Goal: Information Seeking & Learning: Learn about a topic

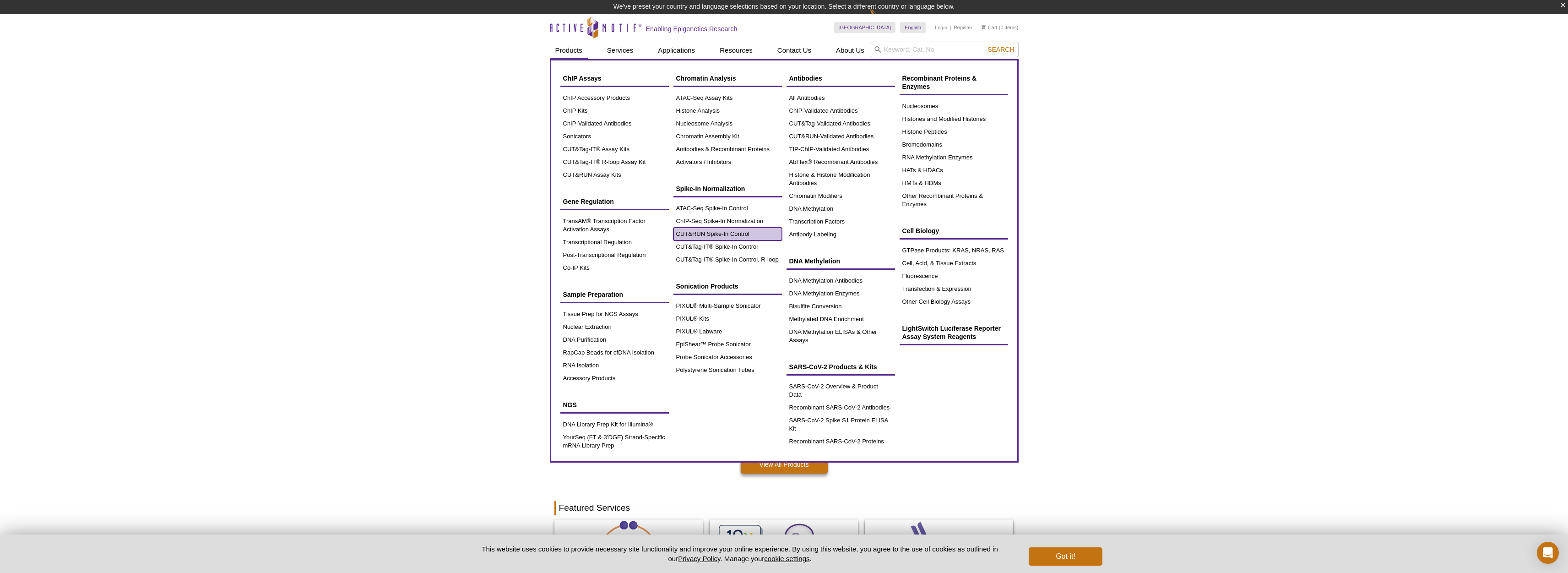
click at [710, 234] on link "CUT&RUN Spike-In Control" at bounding box center [727, 234] width 108 height 13
click at [717, 233] on link "CUT&RUN Spike-In Control" at bounding box center [727, 234] width 108 height 13
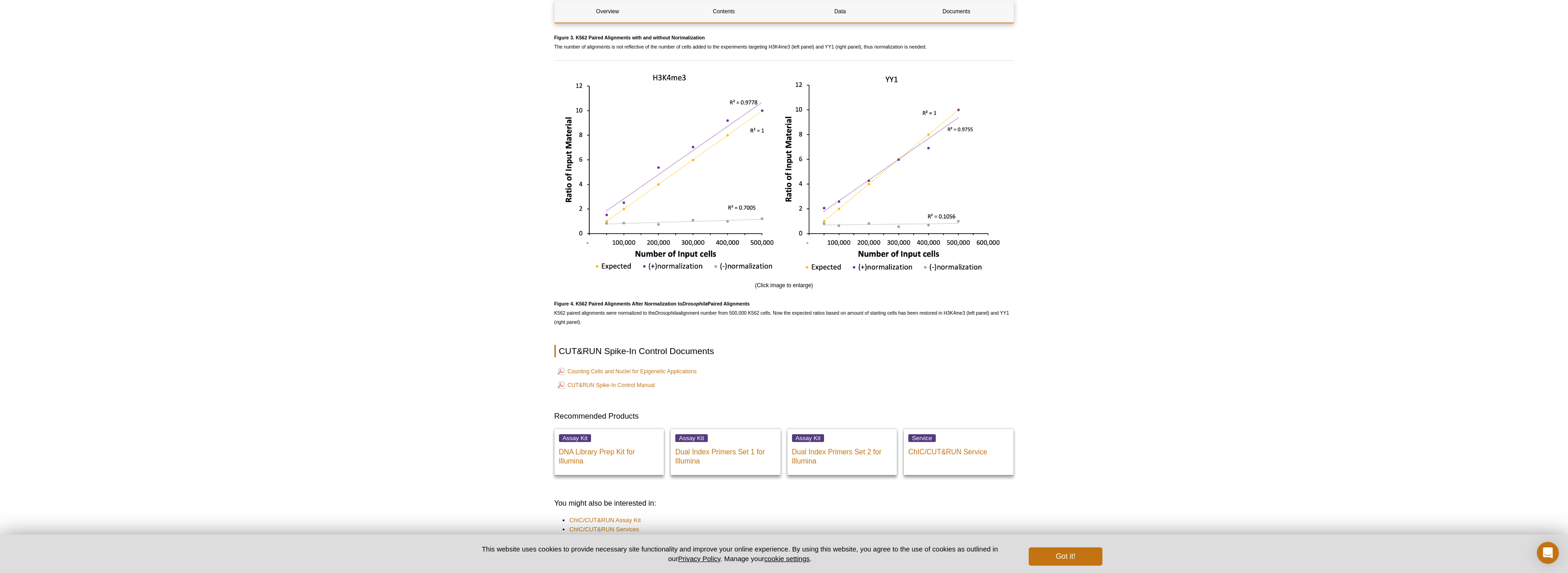
scroll to position [1699, 0]
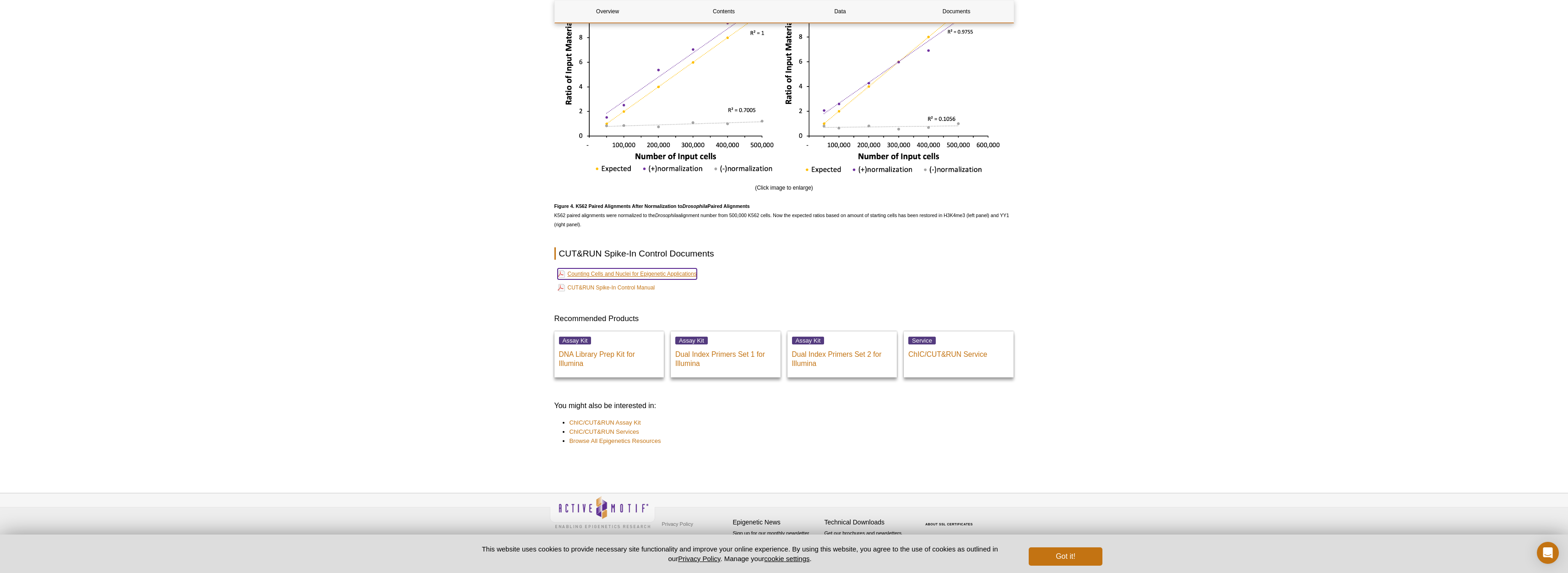
click at [626, 273] on link "Counting Cells and Nuclei for Epigenetic Applications" at bounding box center [627, 274] width 139 height 11
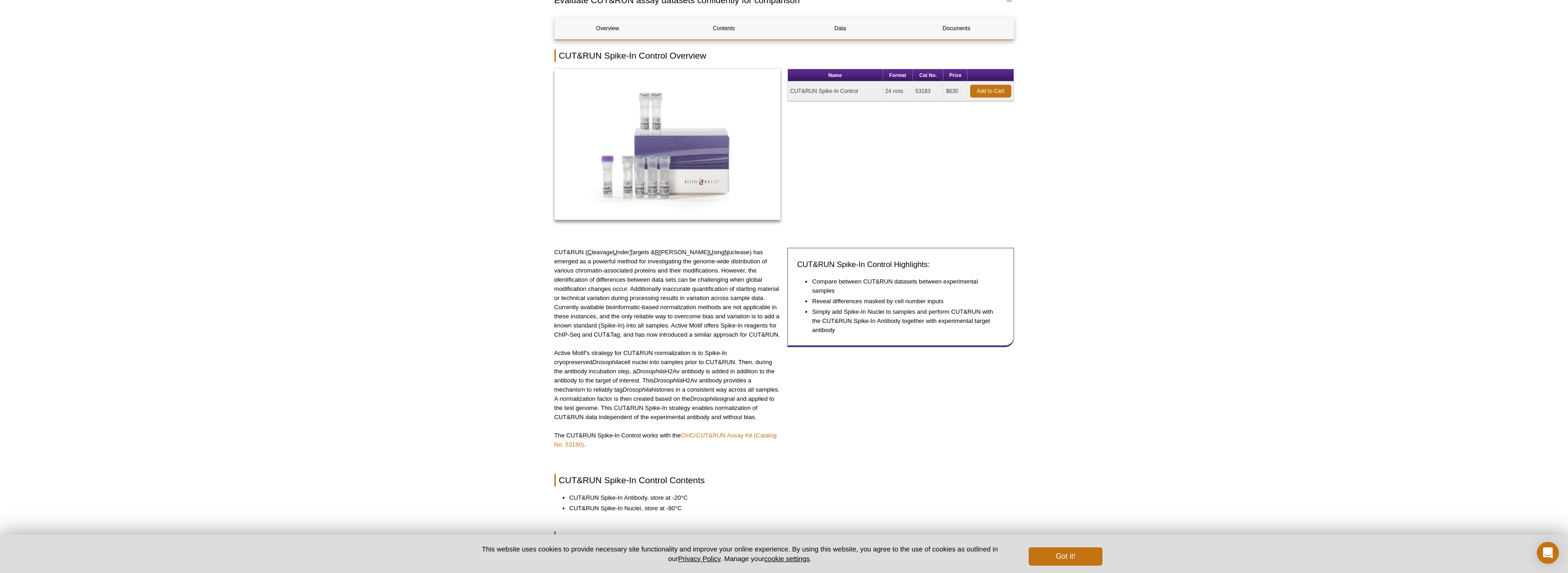
scroll to position [0, 0]
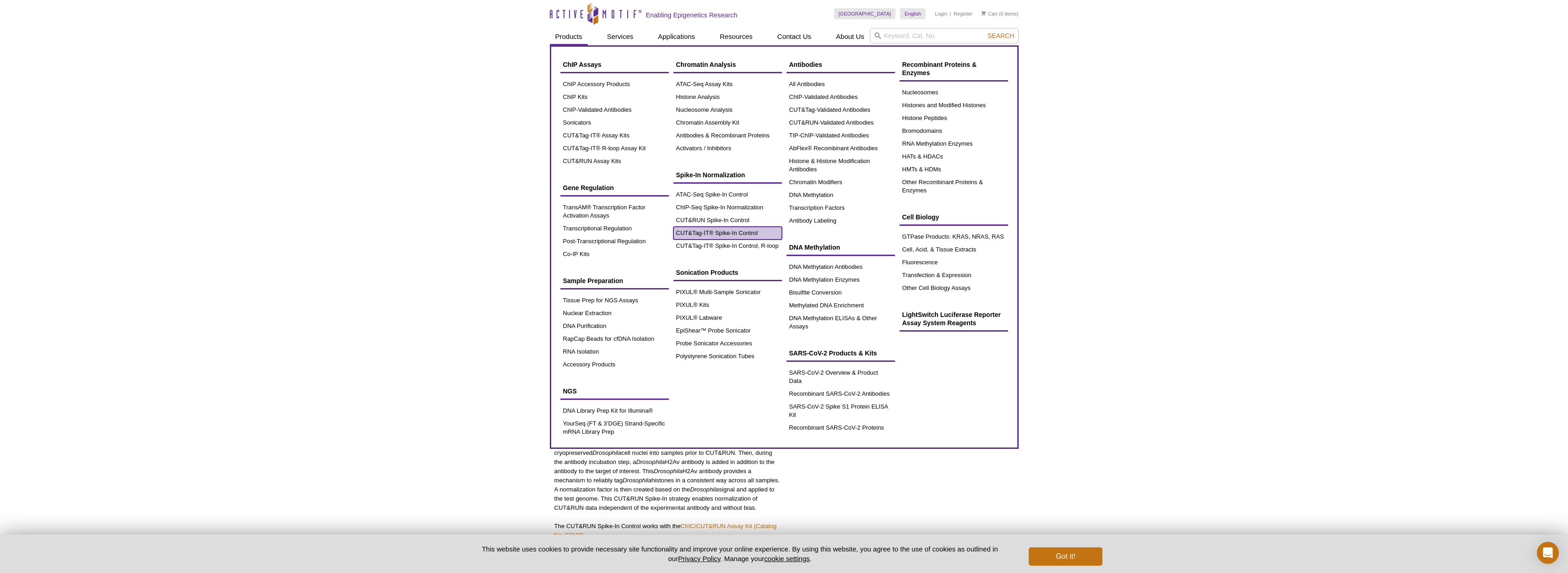
click at [715, 230] on link "CUT&Tag-IT® Spike-In Control" at bounding box center [727, 233] width 108 height 13
click at [744, 234] on link "CUT&Tag-IT® Spike-In Control" at bounding box center [727, 233] width 108 height 13
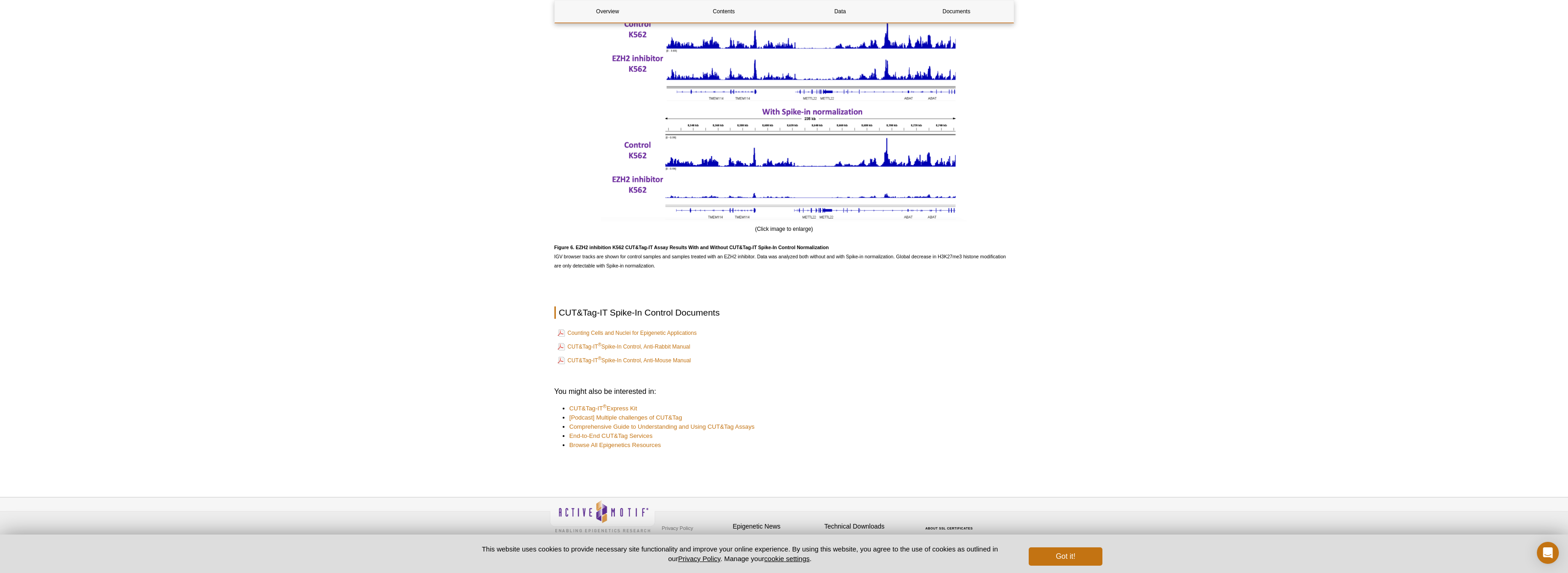
scroll to position [1733, 0]
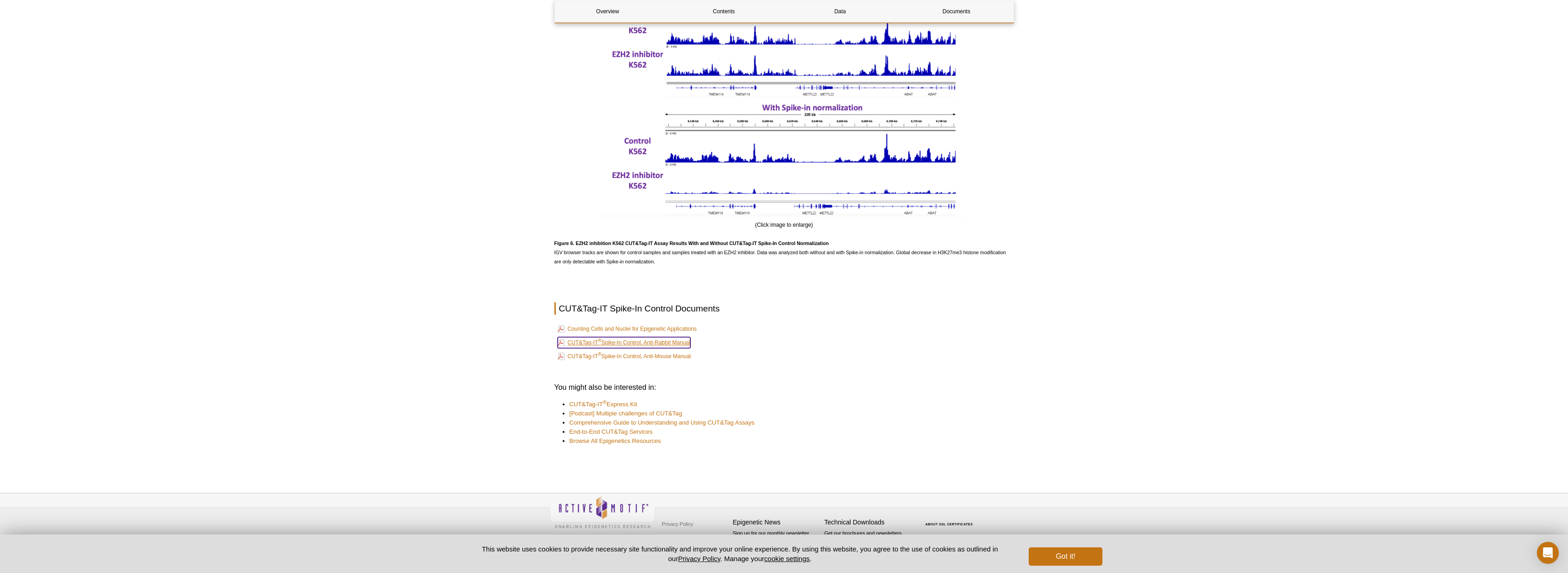
click at [679, 341] on link "CUT&Tag-IT ® Spike-In Control, Anti-Rabbit Manual" at bounding box center [624, 343] width 133 height 11
